Goal: Task Accomplishment & Management: Manage account settings

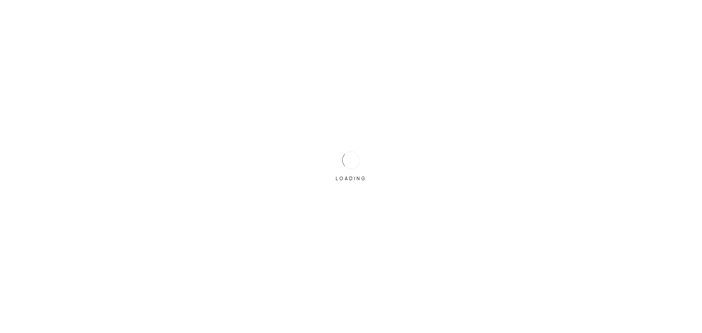
click at [331, 157] on div "LOADING" at bounding box center [351, 166] width 702 height 333
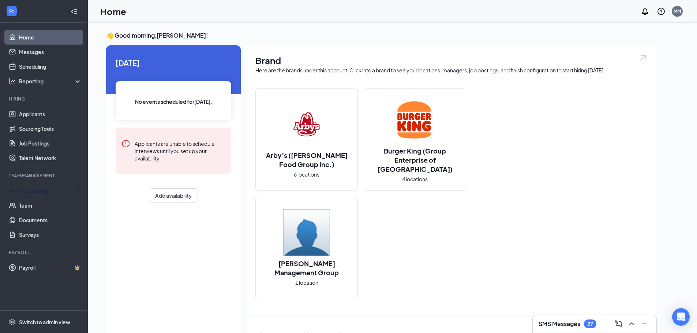
click at [35, 189] on div "Onboarding" at bounding box center [47, 190] width 56 height 7
click at [36, 322] on div "Switch to admin view" at bounding box center [44, 321] width 51 height 7
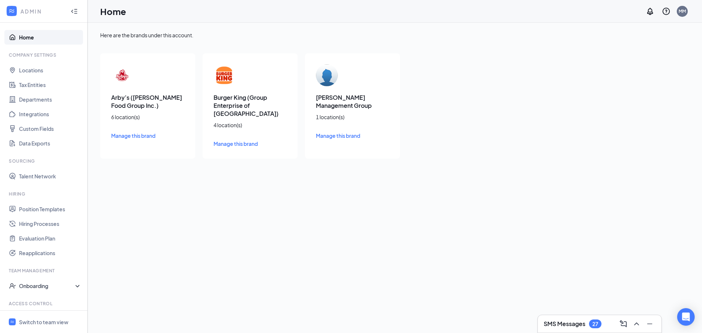
click at [35, 286] on div "Onboarding" at bounding box center [47, 285] width 56 height 7
click at [46, 302] on link "Onboarding Processes" at bounding box center [50, 300] width 63 height 15
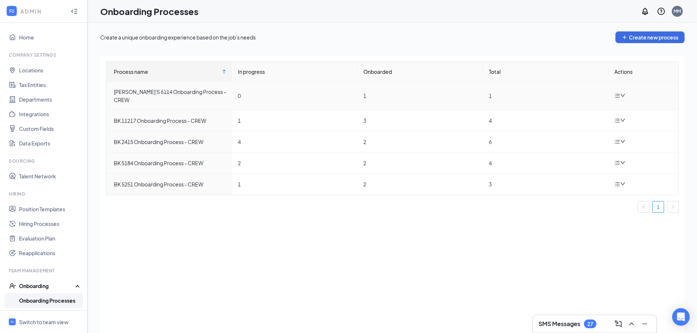
click at [622, 93] on icon "down" at bounding box center [622, 95] width 5 height 5
click at [568, 143] on div "Duplicate process" at bounding box center [582, 141] width 79 height 9
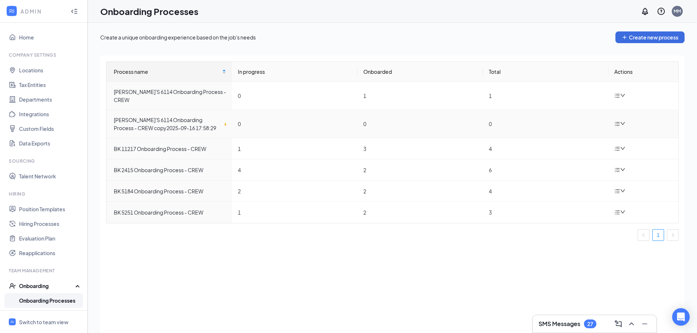
click at [622, 121] on icon "down" at bounding box center [622, 123] width 5 height 5
click at [566, 134] on div "Edit process" at bounding box center [582, 133] width 79 height 9
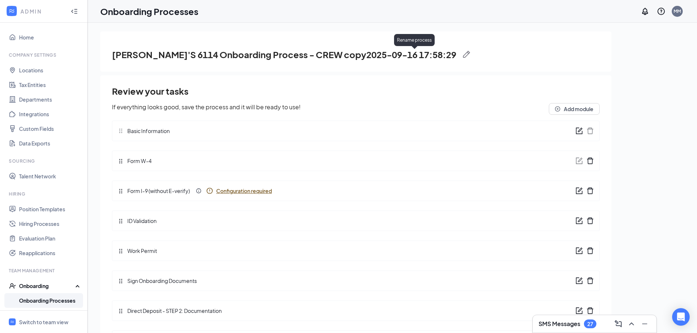
click at [463, 54] on img at bounding box center [466, 54] width 7 height 7
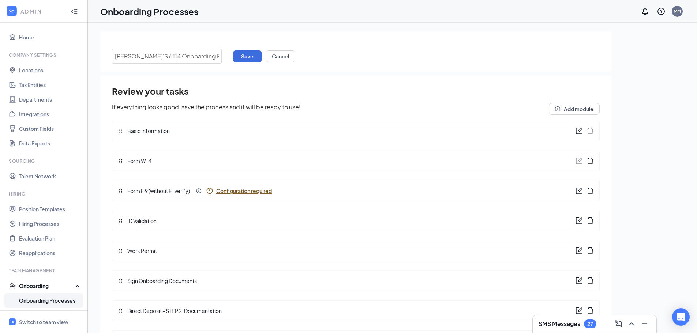
scroll to position [0, 85]
drag, startPoint x: 158, startPoint y: 55, endPoint x: 237, endPoint y: 63, distance: 79.4
click at [237, 63] on div "[PERSON_NAME]'S 6114 Onboarding Process - CREW copy2025-09-16 17:58:29 Save Can…" at bounding box center [355, 56] width 487 height 15
click at [137, 56] on input "[PERSON_NAME]'S 6114 Onboarding Process - CREW" at bounding box center [167, 56] width 110 height 15
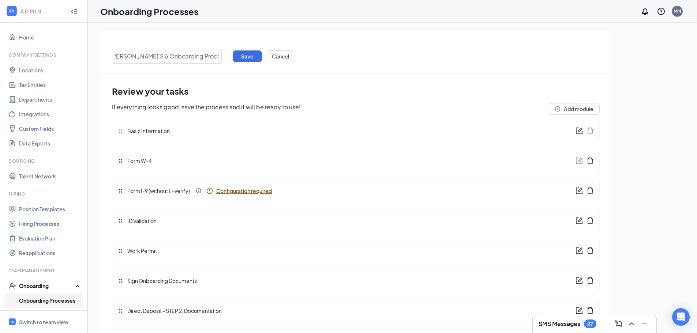
scroll to position [0, 2]
type input "[PERSON_NAME]'S 6007 Onboarding Process - CREW"
click at [242, 59] on button "Save" at bounding box center [247, 56] width 29 height 12
click at [251, 190] on span "Configuration required" at bounding box center [244, 190] width 56 height 7
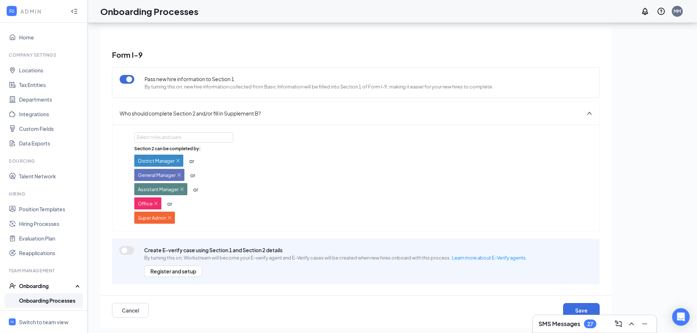
scroll to position [33, 0]
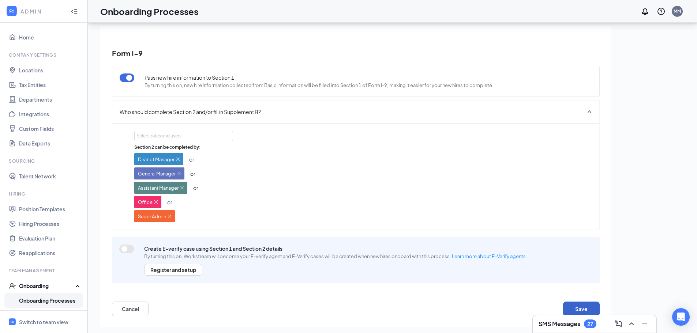
click at [576, 308] on button "Save" at bounding box center [581, 309] width 37 height 15
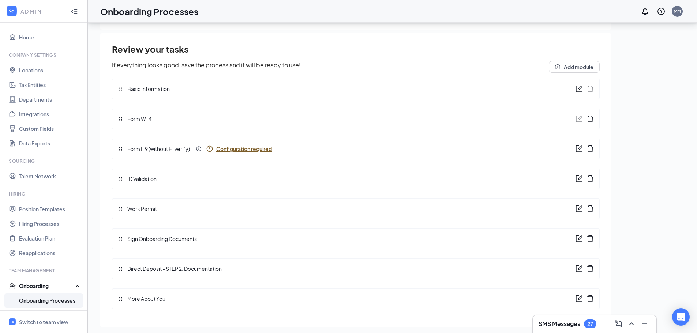
click at [234, 149] on span "Configuration required" at bounding box center [244, 148] width 56 height 7
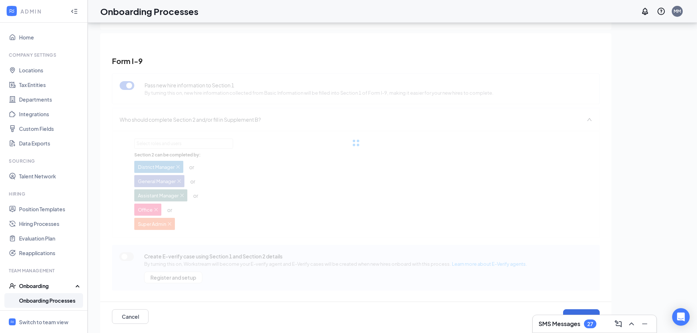
scroll to position [17, 0]
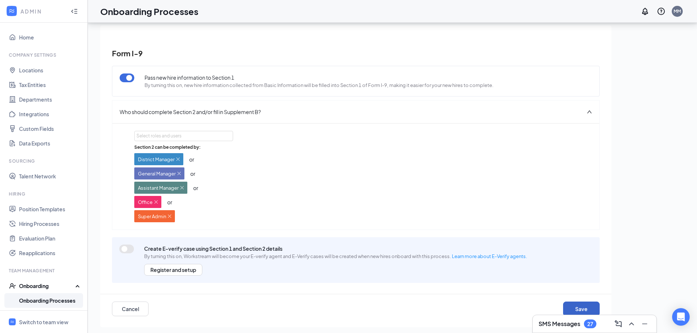
click at [576, 307] on button "Save" at bounding box center [581, 309] width 37 height 15
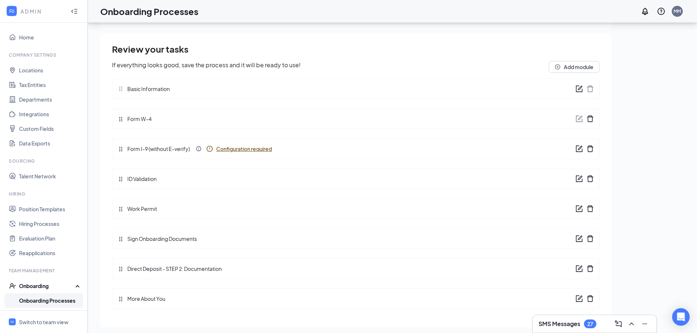
scroll to position [9, 0]
click at [575, 146] on icon "form" at bounding box center [578, 148] width 7 height 7
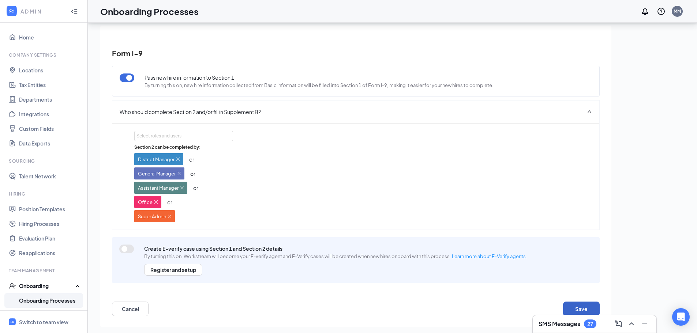
click at [575, 310] on button "Save" at bounding box center [581, 309] width 37 height 15
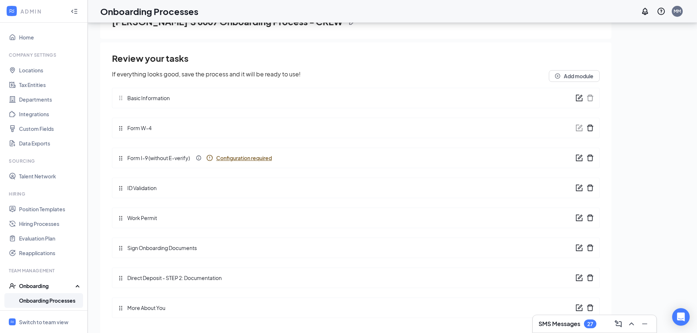
scroll to position [9, 0]
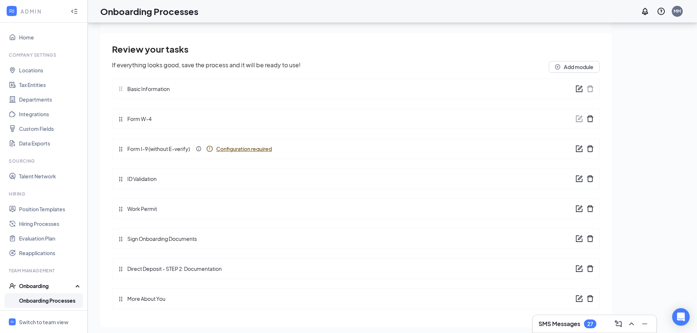
click at [230, 149] on span "Configuration required" at bounding box center [244, 148] width 56 height 7
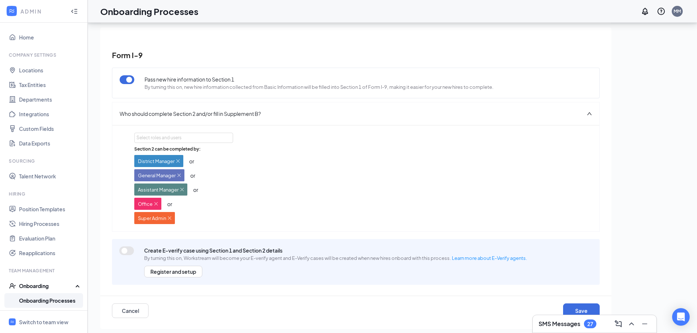
scroll to position [17, 0]
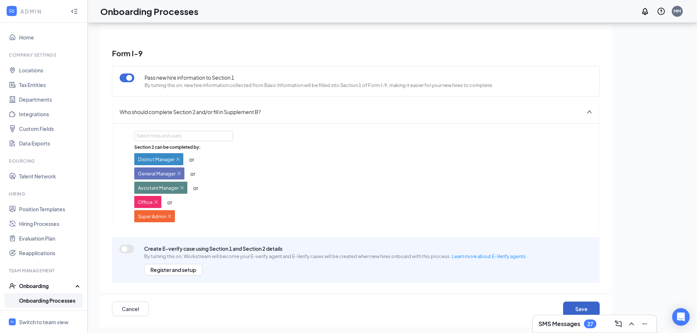
click at [574, 305] on button "Save" at bounding box center [581, 309] width 37 height 15
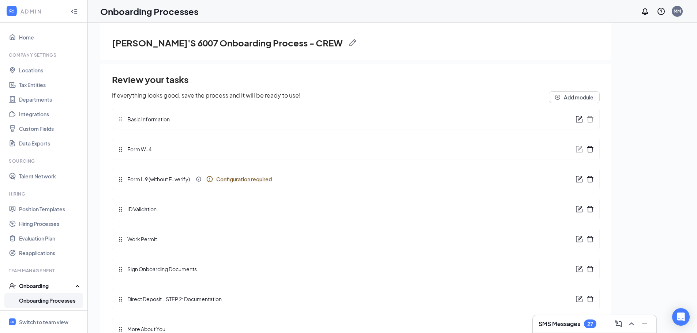
scroll to position [0, 0]
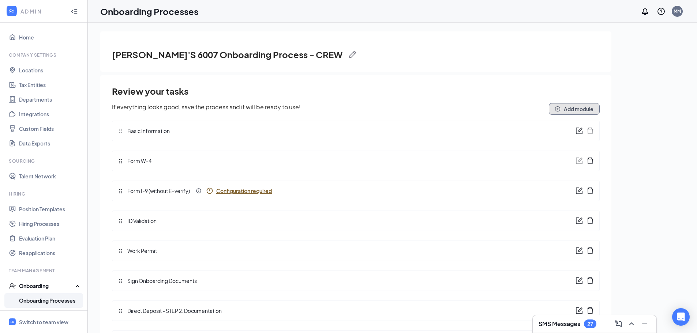
click at [572, 110] on button "Add module" at bounding box center [573, 109] width 51 height 12
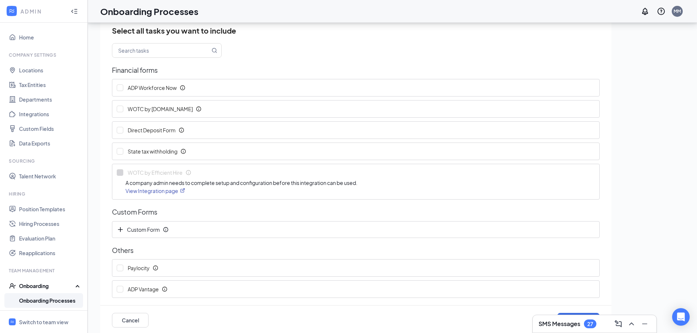
scroll to position [33, 0]
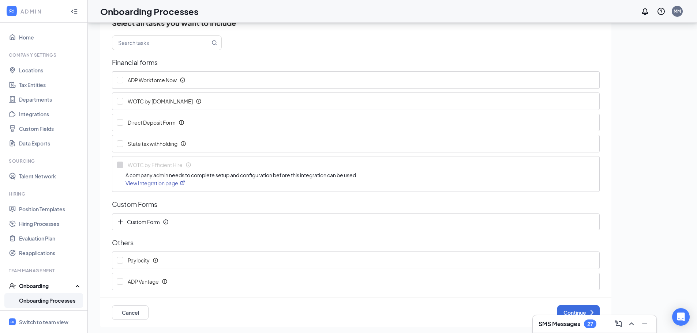
click at [148, 182] on link "View Integration page" at bounding box center [155, 183] width 60 height 7
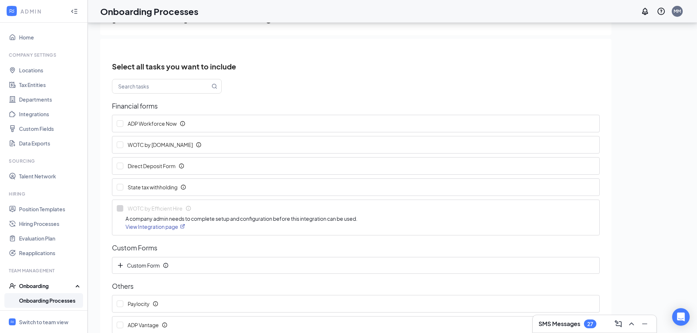
scroll to position [0, 0]
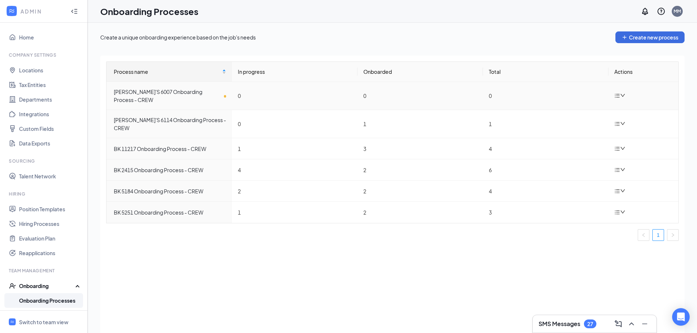
click at [158, 92] on div "[PERSON_NAME]'S 6007 Onboarding Process - CREW" at bounding box center [170, 96] width 112 height 16
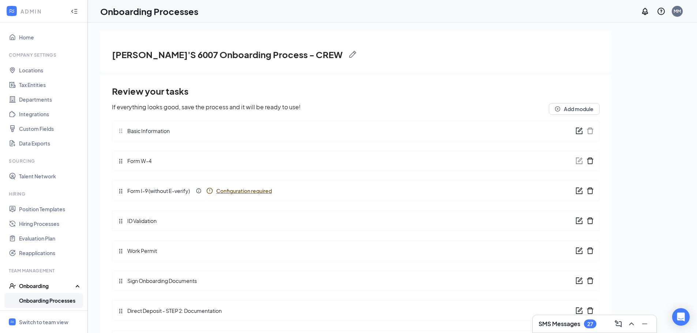
click at [253, 190] on span "Configuration required" at bounding box center [244, 190] width 56 height 7
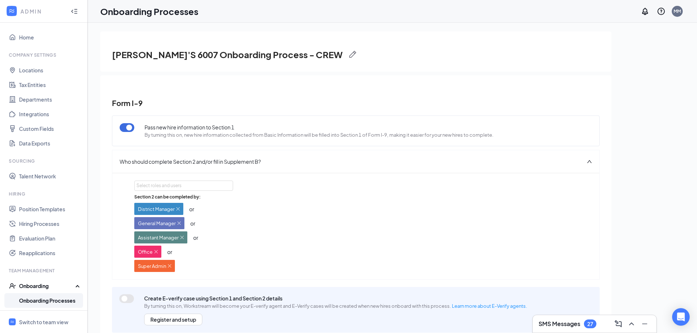
click at [130, 128] on button "button" at bounding box center [127, 127] width 15 height 9
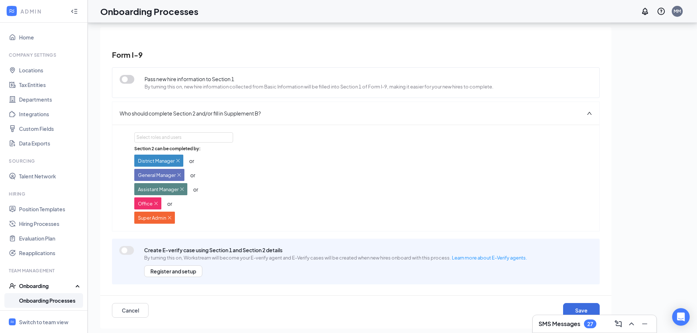
scroll to position [17, 0]
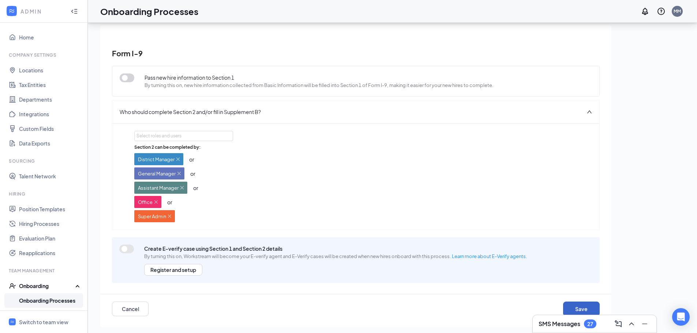
click at [574, 310] on button "Save" at bounding box center [581, 309] width 37 height 15
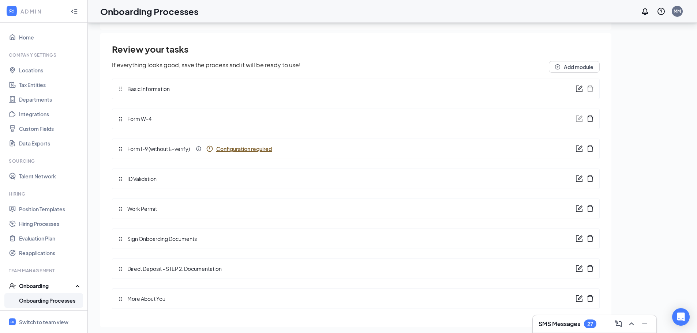
scroll to position [9, 0]
click at [241, 148] on span "Configuration required" at bounding box center [244, 148] width 56 height 7
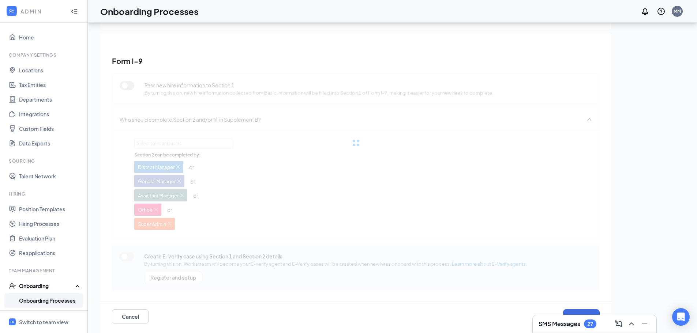
scroll to position [17, 0]
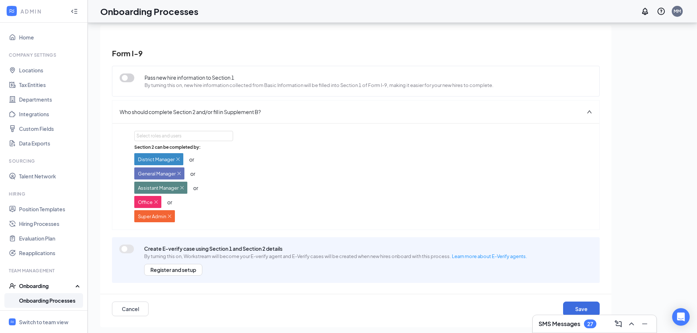
click at [132, 79] on button "button" at bounding box center [127, 77] width 15 height 9
click at [574, 309] on button "Save" at bounding box center [581, 309] width 37 height 15
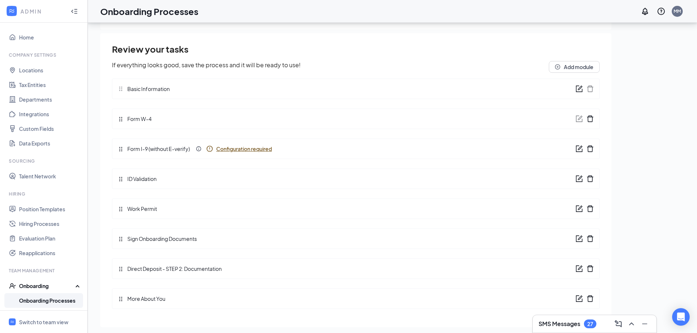
scroll to position [9, 0]
click at [586, 149] on icon "delete" at bounding box center [589, 148] width 7 height 7
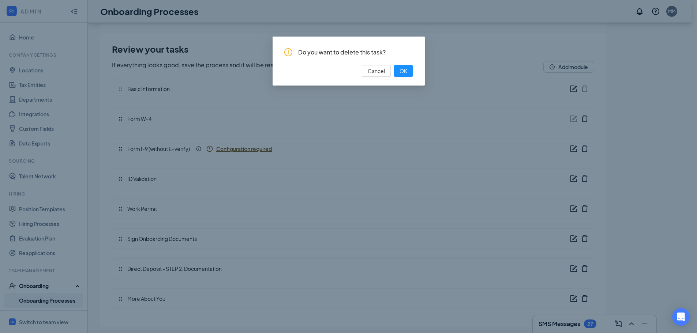
click at [401, 70] on span "OK" at bounding box center [403, 71] width 8 height 8
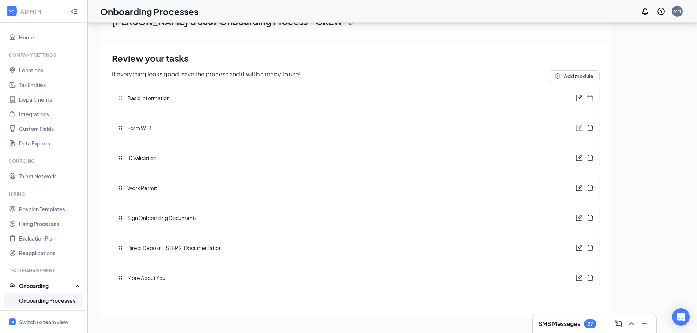
scroll to position [0, 0]
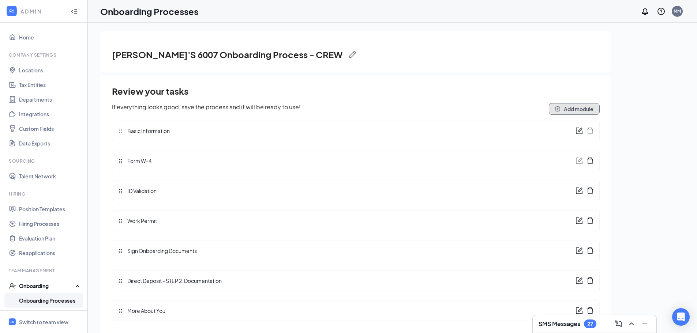
click at [576, 110] on button "Add module" at bounding box center [573, 109] width 51 height 12
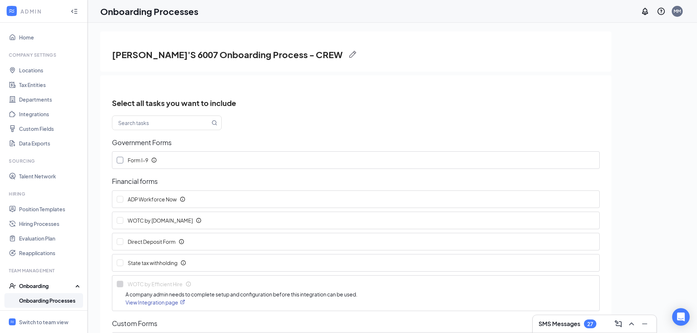
click at [117, 159] on input "Form I-9" at bounding box center [120, 160] width 7 height 7
checkbox input "true"
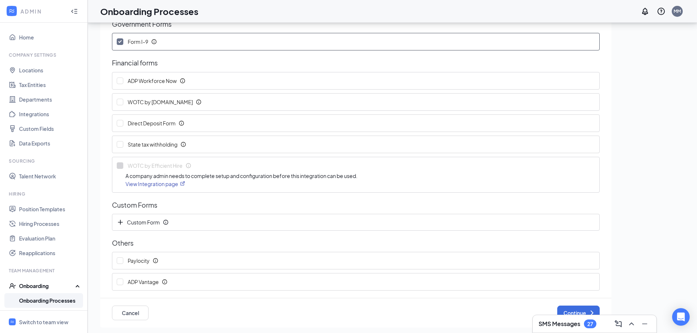
scroll to position [86, 0]
click at [565, 310] on button "Continue" at bounding box center [578, 312] width 42 height 15
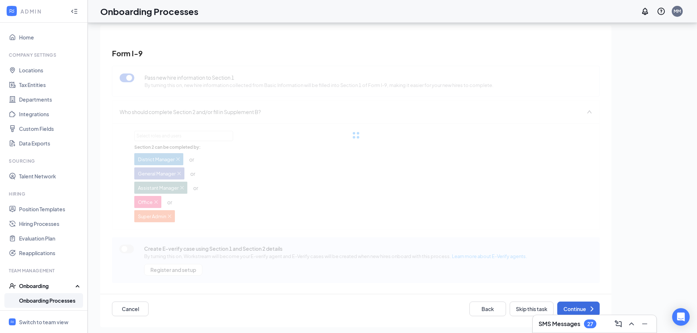
scroll to position [17, 0]
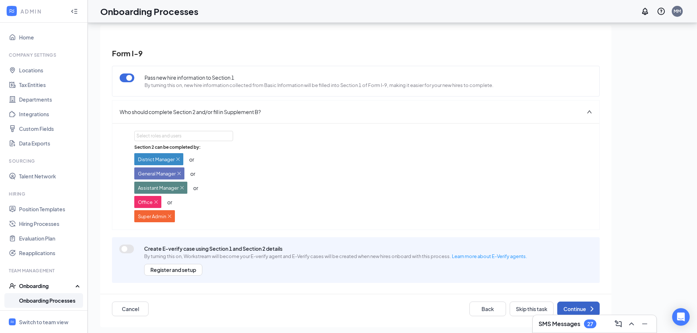
click at [559, 306] on button "Continue" at bounding box center [578, 309] width 42 height 15
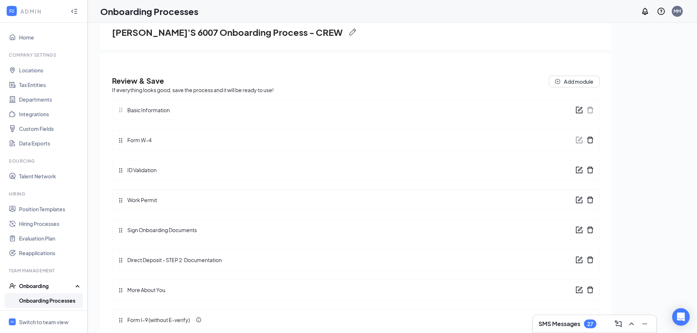
scroll to position [34, 0]
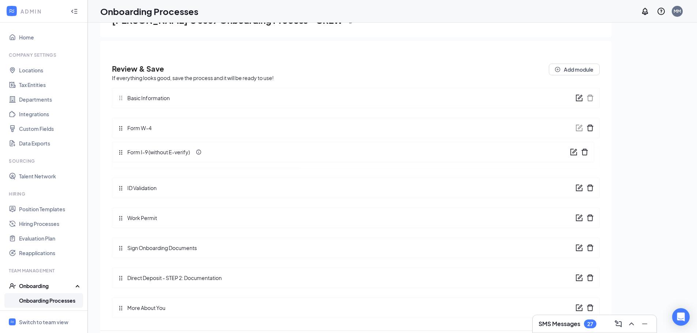
drag, startPoint x: 120, startPoint y: 309, endPoint x: 108, endPoint y: 147, distance: 162.5
click at [112, 147] on div "Review & Save If everything looks good, save the process and it will be ready t…" at bounding box center [355, 194] width 487 height 260
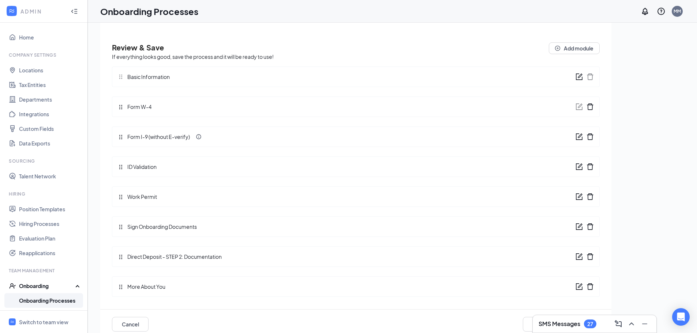
scroll to position [33, 0]
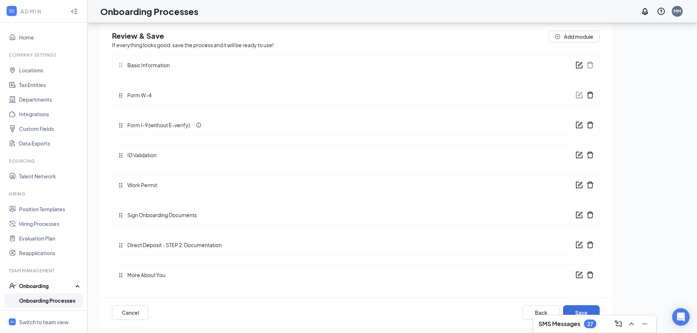
click at [575, 215] on icon "form" at bounding box center [578, 214] width 7 height 7
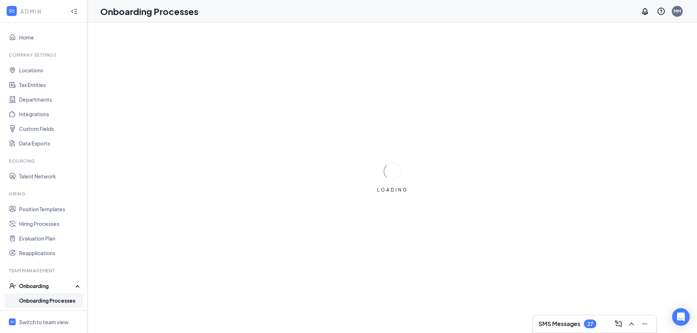
scroll to position [0, 0]
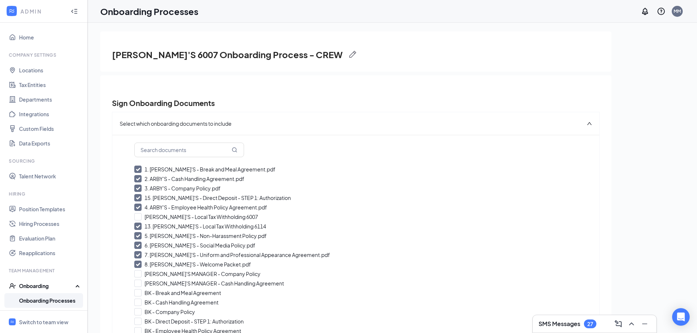
click at [138, 217] on input "[PERSON_NAME]'S - Local Tax Withholding 6007" at bounding box center [355, 216] width 443 height 7
checkbox input "true"
click at [138, 227] on input "13. [PERSON_NAME]'S - Local Tax Withholding 6114" at bounding box center [355, 226] width 443 height 7
checkbox input "false"
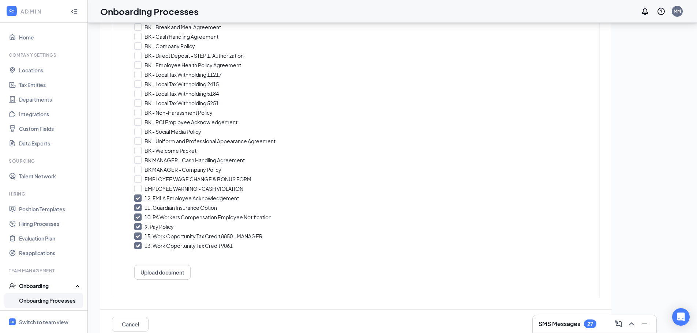
scroll to position [33, 0]
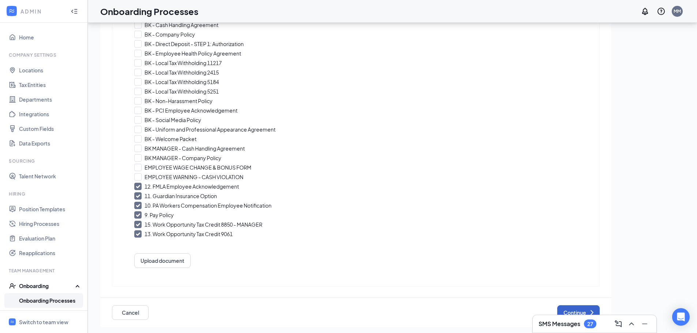
click at [566, 309] on button "Continue" at bounding box center [578, 312] width 42 height 15
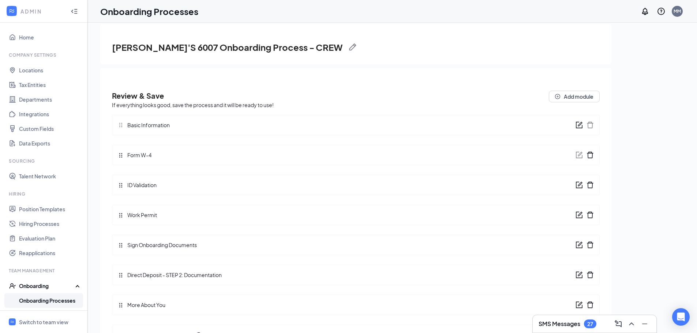
scroll to position [0, 0]
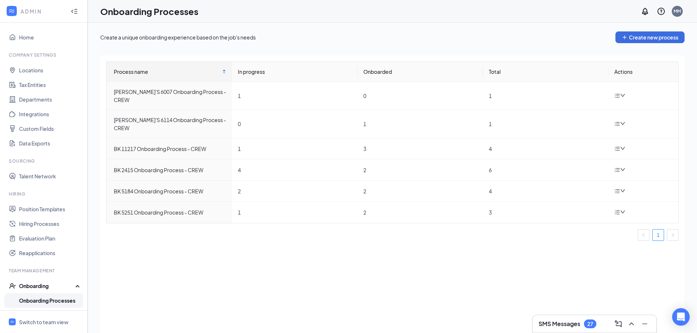
click at [522, 269] on div "Process name In progress Onboarded Total Actions ARBY'S 6007 Onboarding Process…" at bounding box center [392, 204] width 584 height 296
